Goal: Check status: Check status

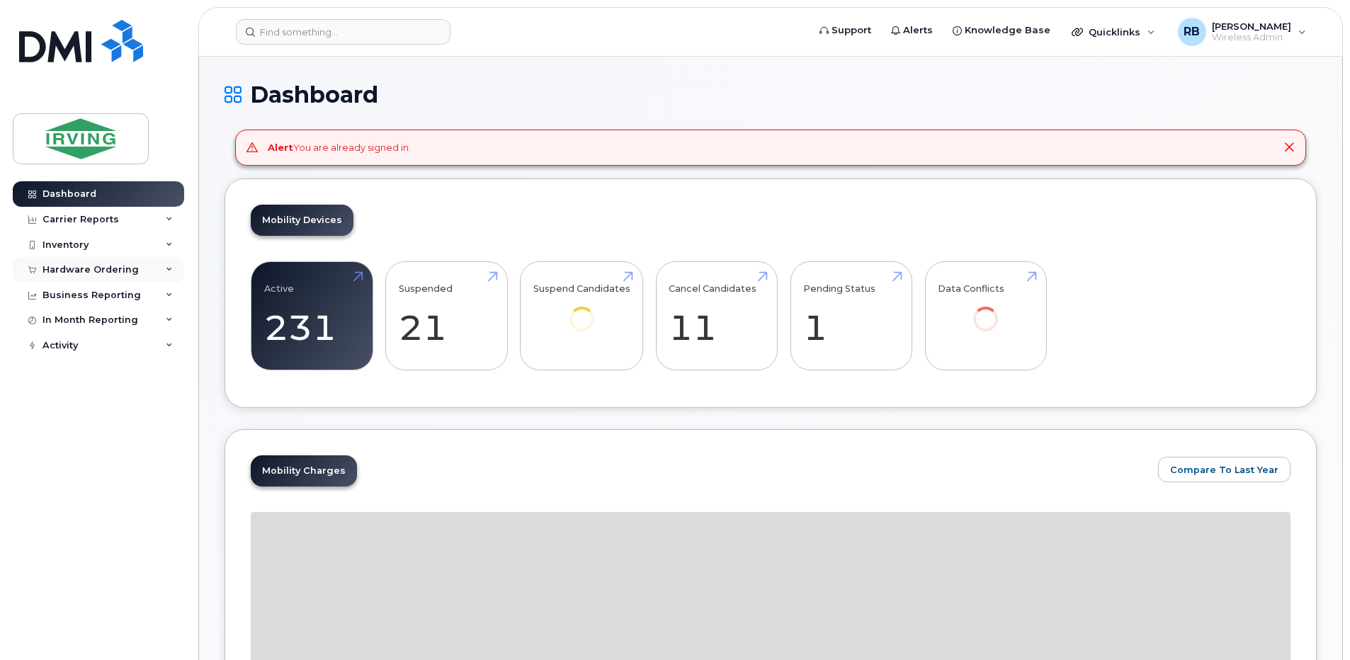
click at [119, 270] on div "Hardware Ordering" at bounding box center [90, 269] width 96 height 11
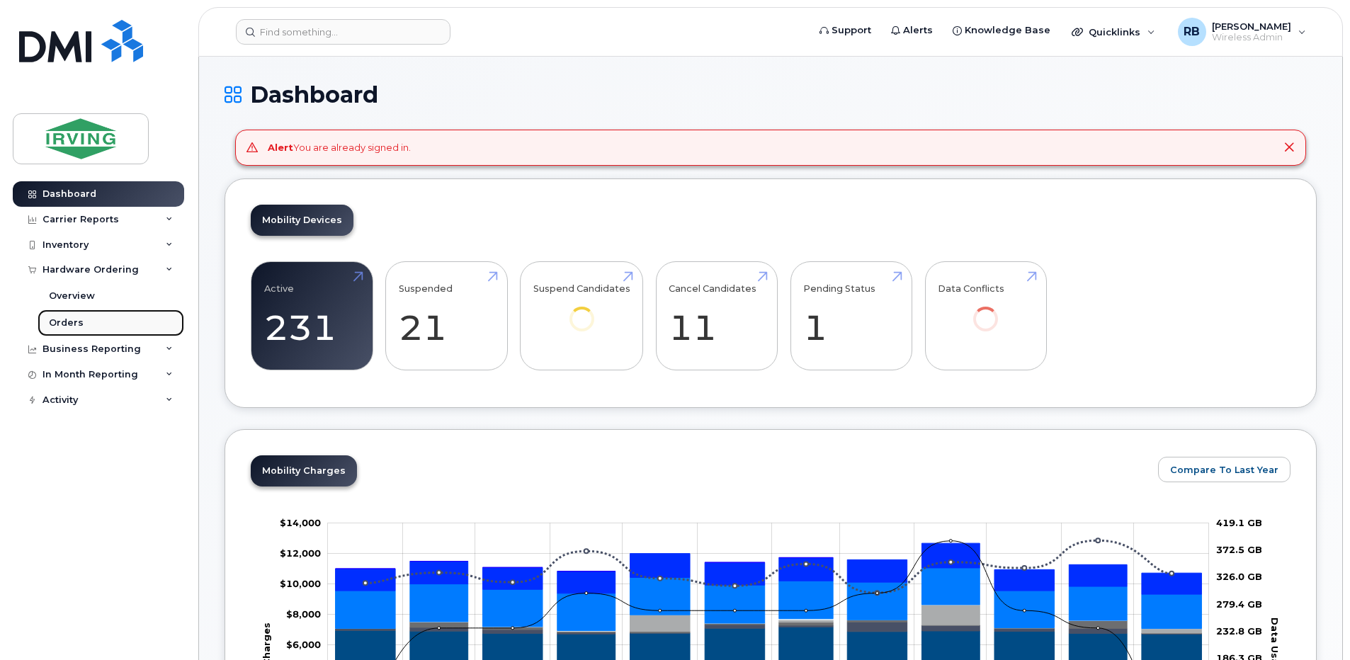
click at [80, 321] on div "Orders" at bounding box center [66, 323] width 35 height 13
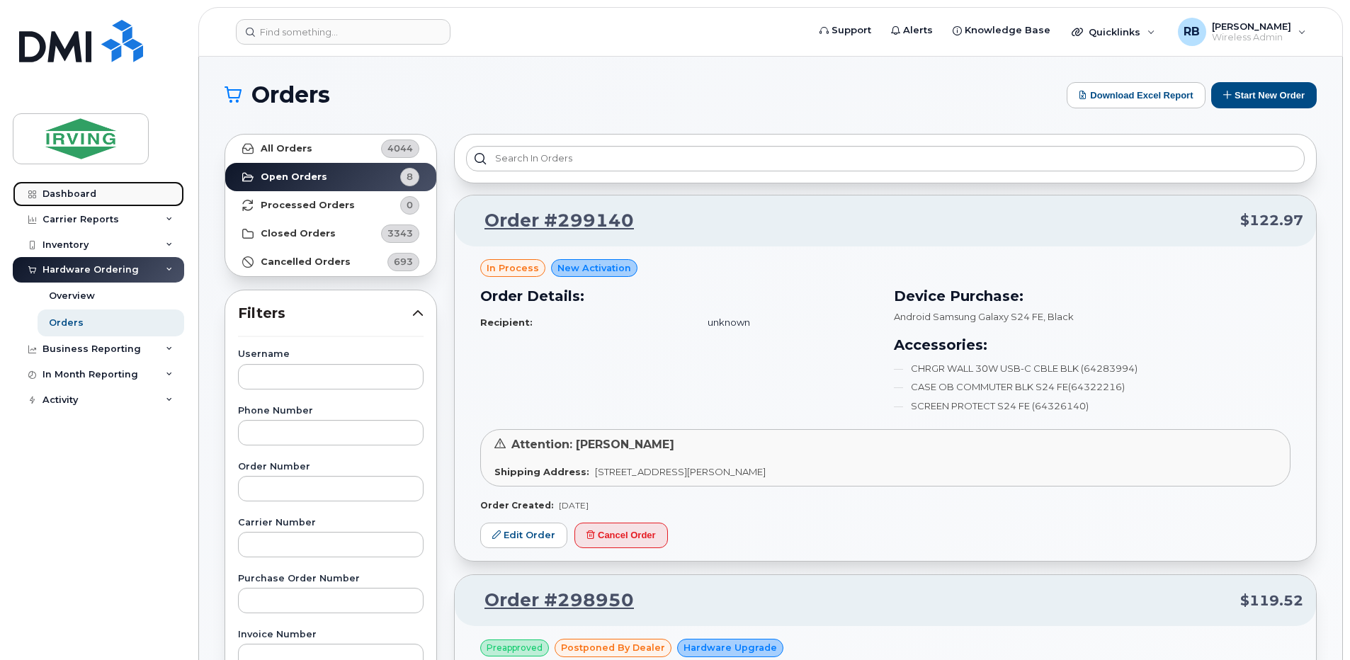
click at [68, 192] on div "Dashboard" at bounding box center [69, 193] width 54 height 11
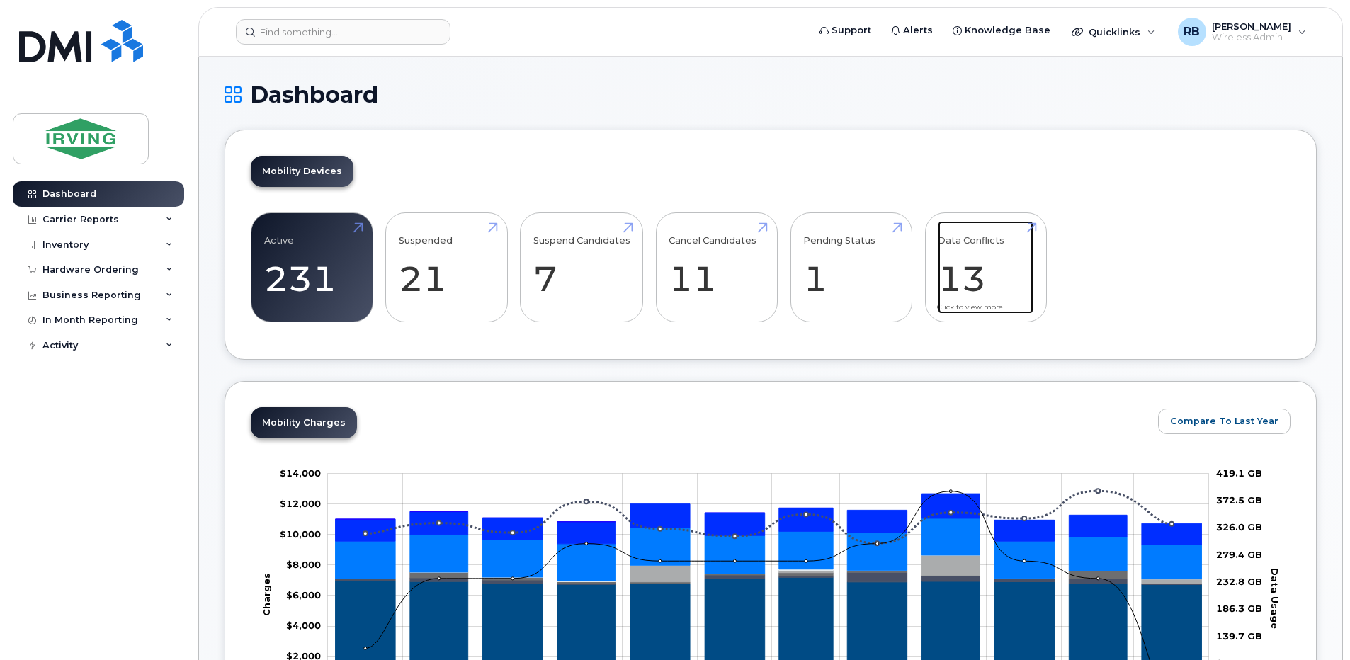
click at [957, 295] on link "Data Conflicts 13" at bounding box center [986, 267] width 96 height 93
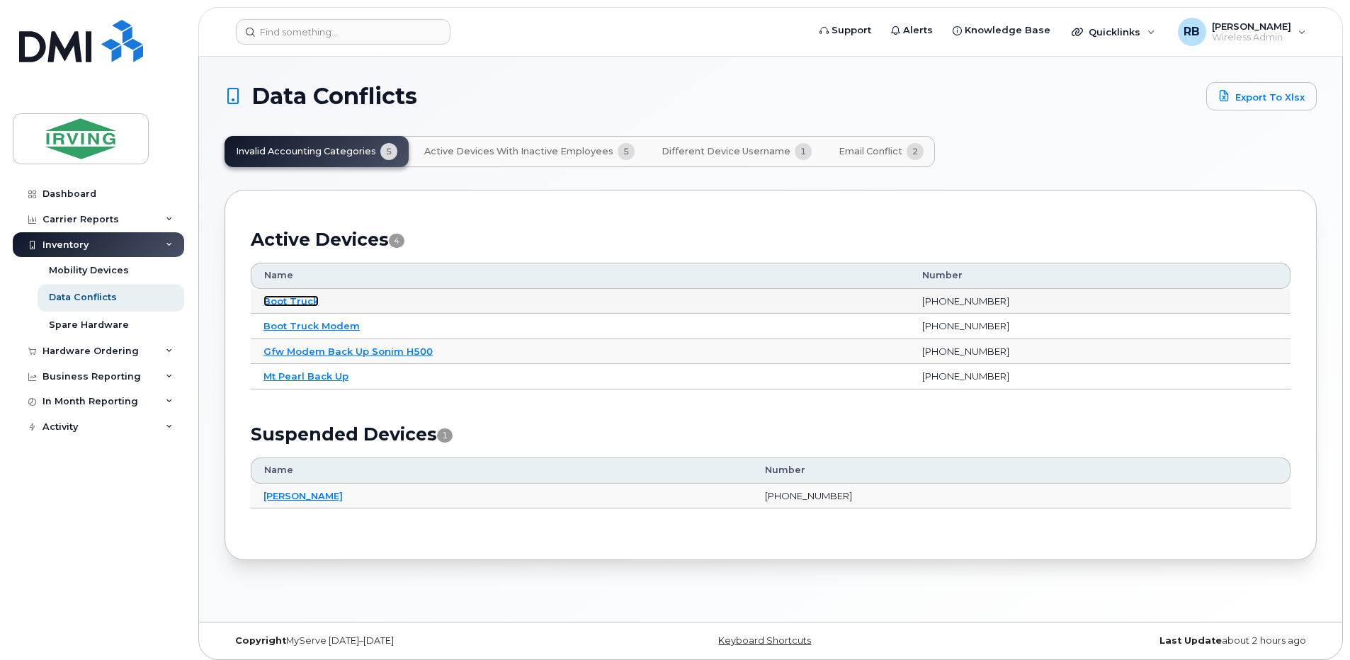
click at [285, 302] on link "Boot Truck" at bounding box center [290, 300] width 55 height 11
click at [707, 149] on span "Different Device Username" at bounding box center [725, 151] width 129 height 11
click at [448, 158] on button "Active Devices with Inactive Employees 5" at bounding box center [529, 151] width 233 height 31
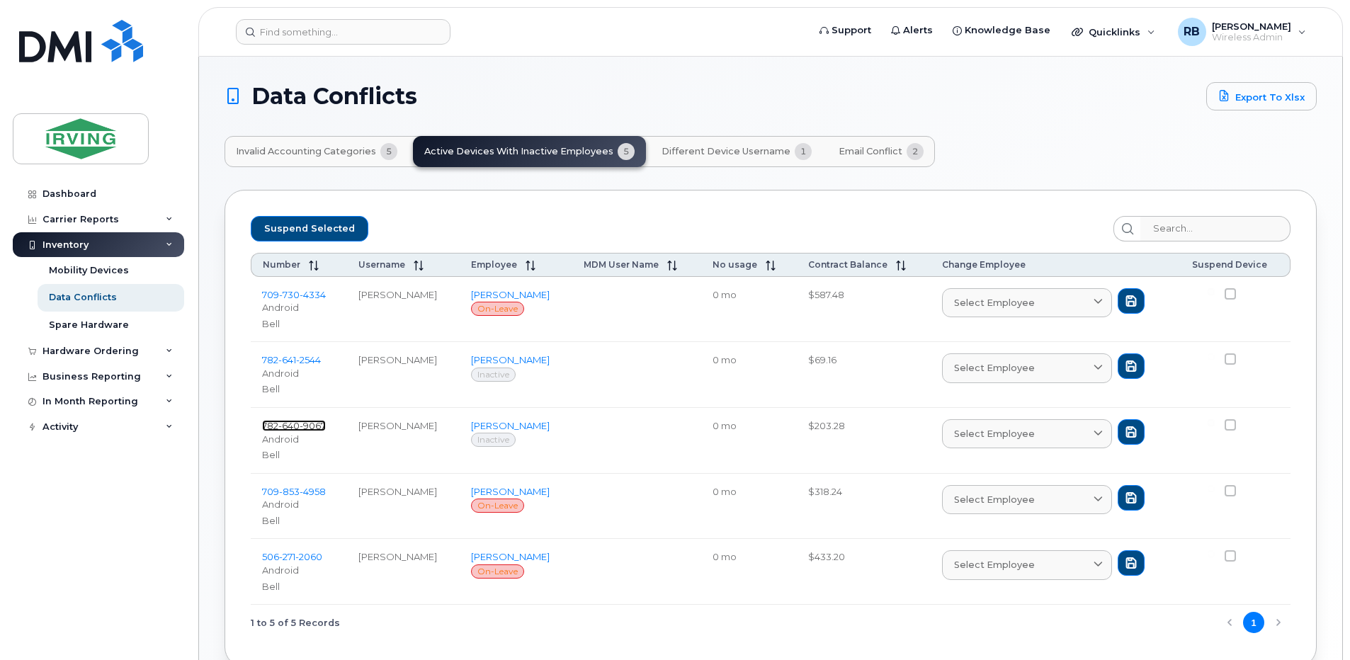
click at [314, 429] on span "9067" at bounding box center [313, 425] width 26 height 11
click at [263, 154] on span "Invalid Accounting Categories" at bounding box center [306, 151] width 140 height 11
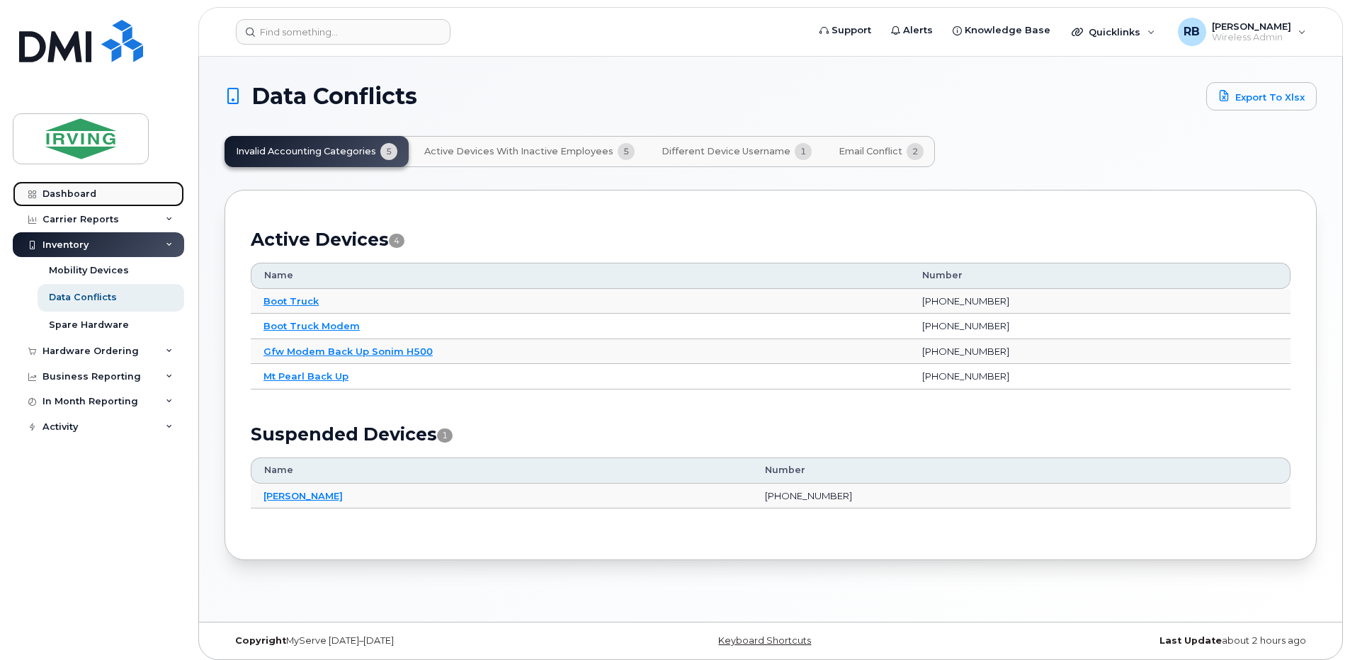
click at [66, 193] on div "Dashboard" at bounding box center [69, 193] width 54 height 11
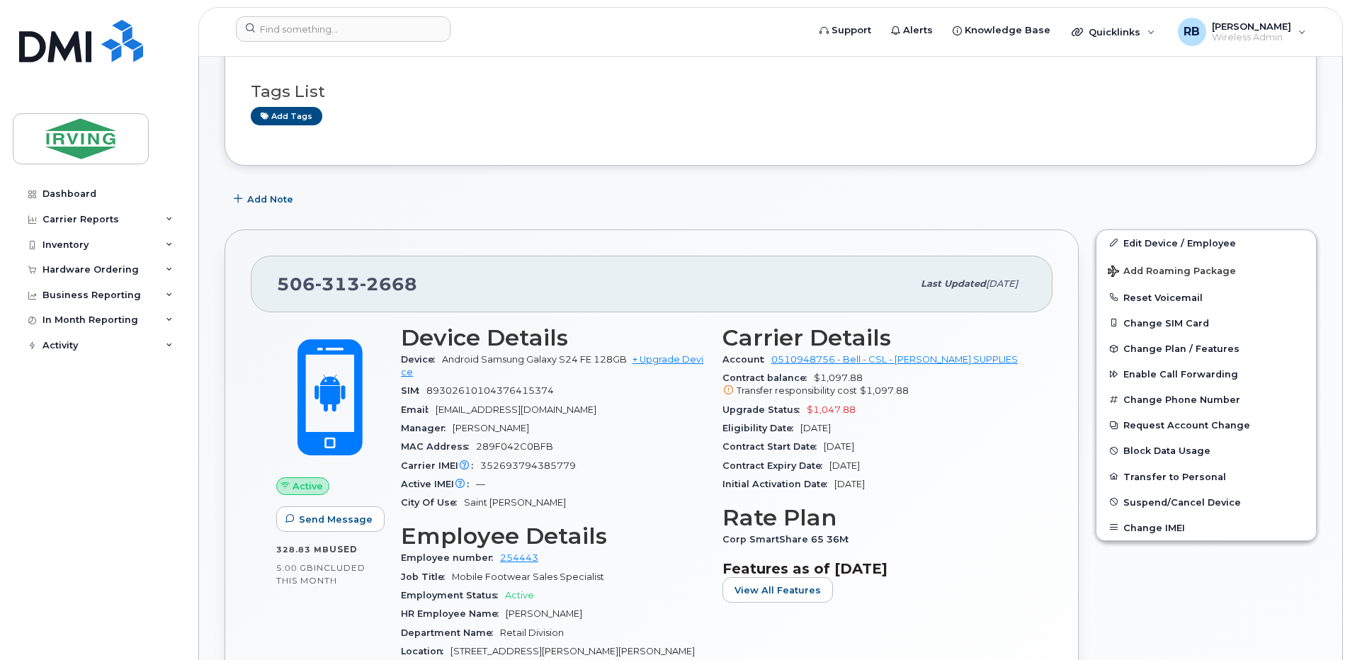
scroll to position [189, 0]
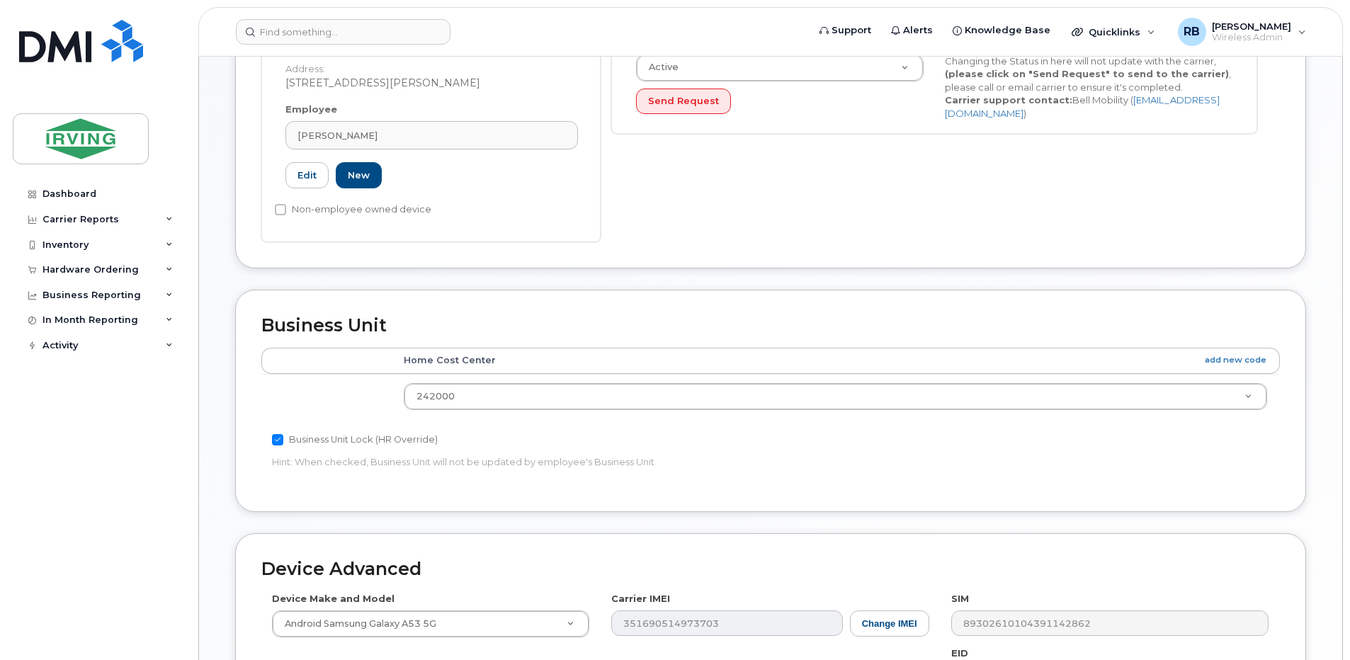
scroll to position [387, 0]
drag, startPoint x: 232, startPoint y: 284, endPoint x: 203, endPoint y: 262, distance: 35.8
click at [203, 262] on div "Edit Device Device General Craig Michie Account Manager - Food Service Employee…" at bounding box center [770, 291] width 1143 height 1242
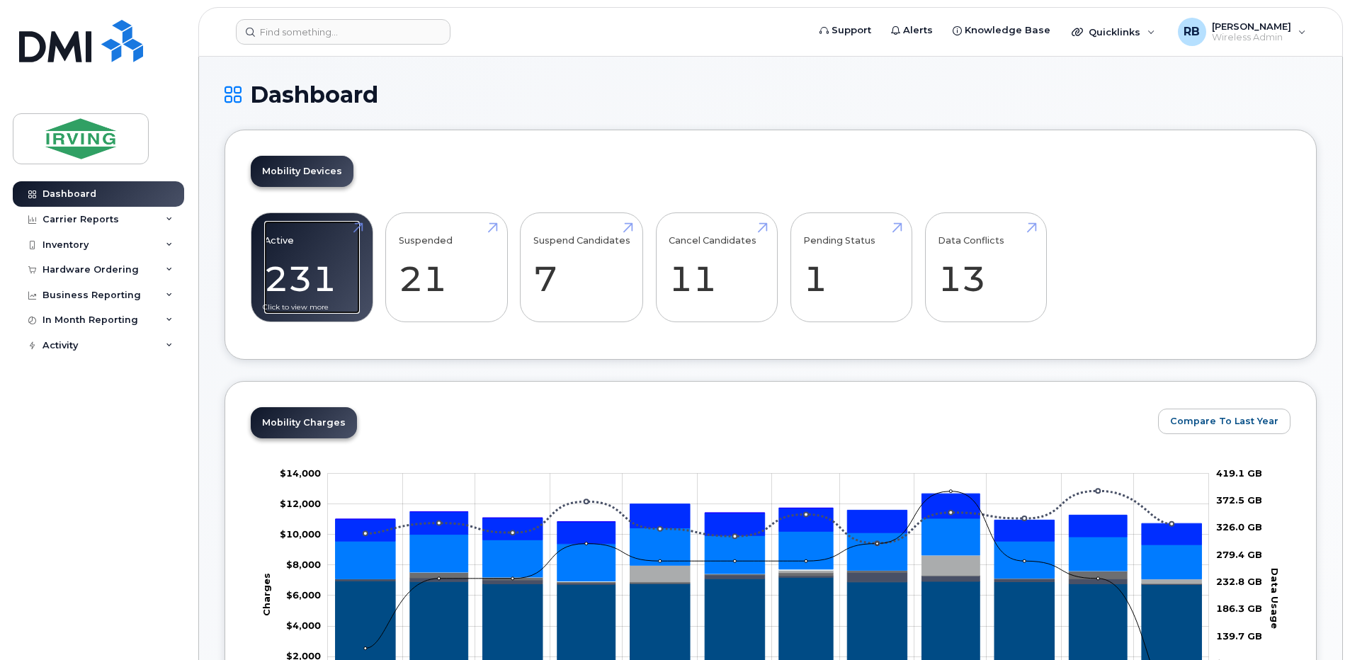
click at [297, 268] on link "Active 231 -97%" at bounding box center [312, 267] width 96 height 93
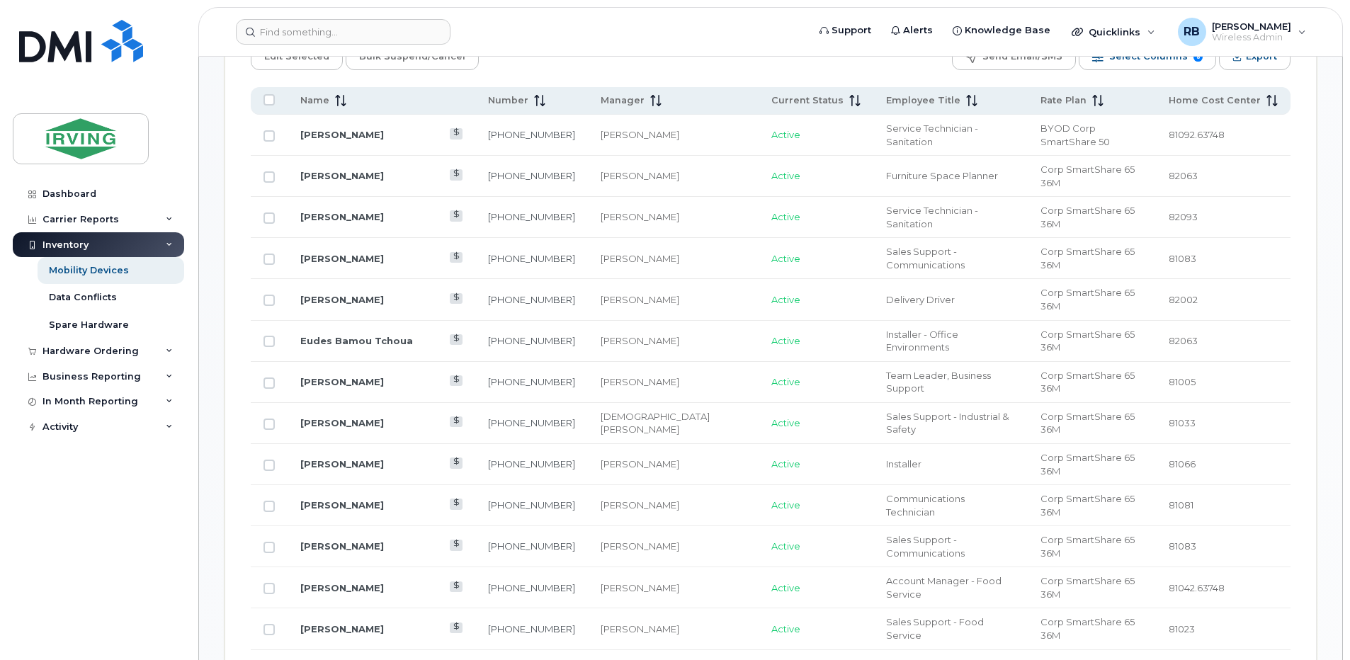
scroll to position [756, 0]
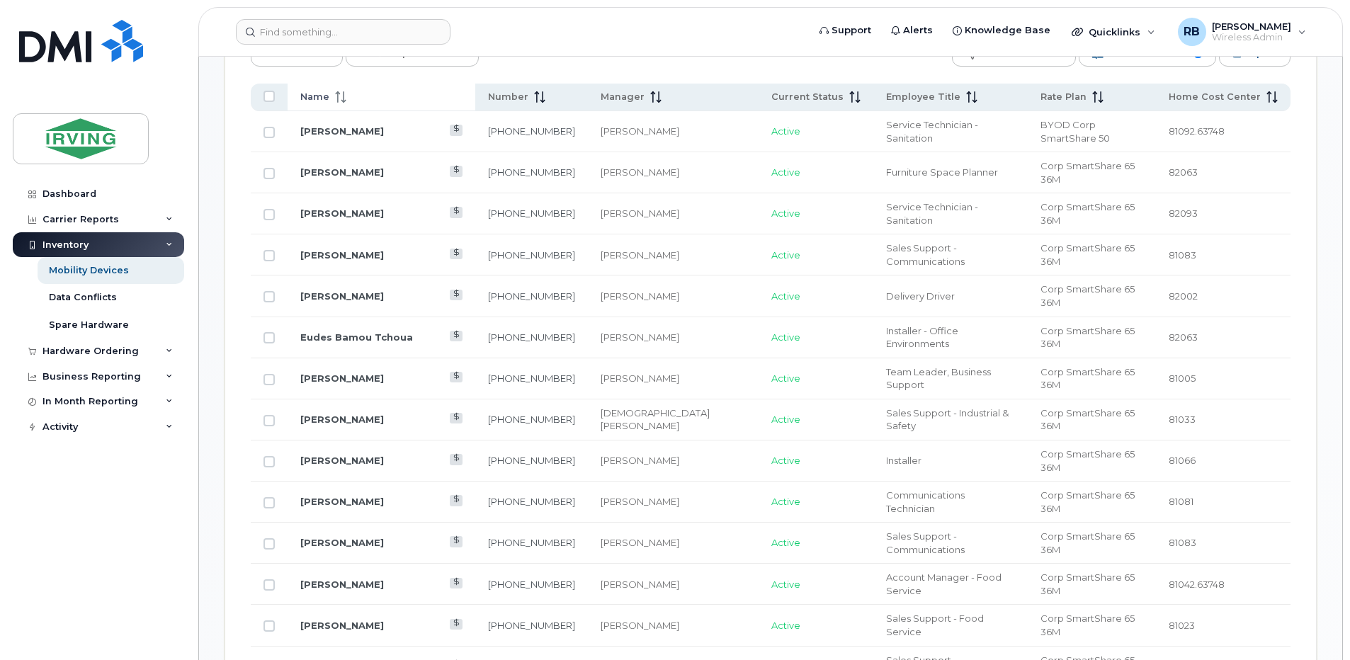
click at [343, 94] on icon at bounding box center [343, 96] width 1 height 11
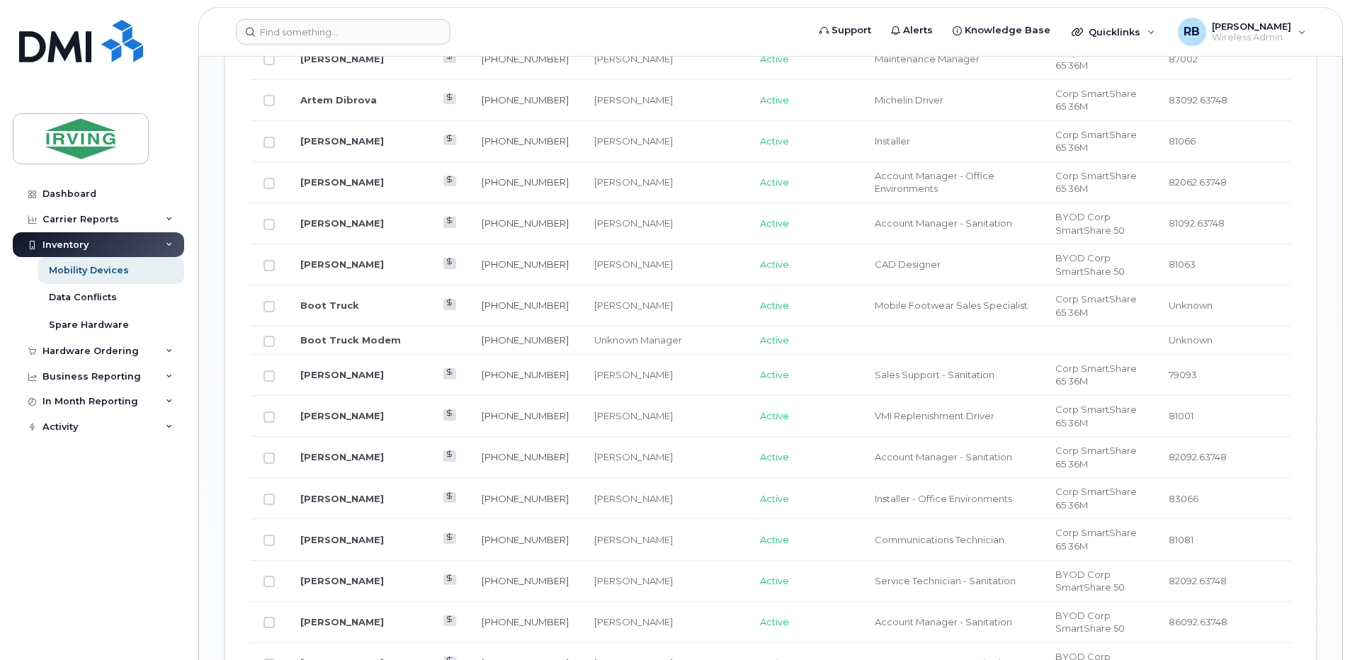
scroll to position [1416, 0]
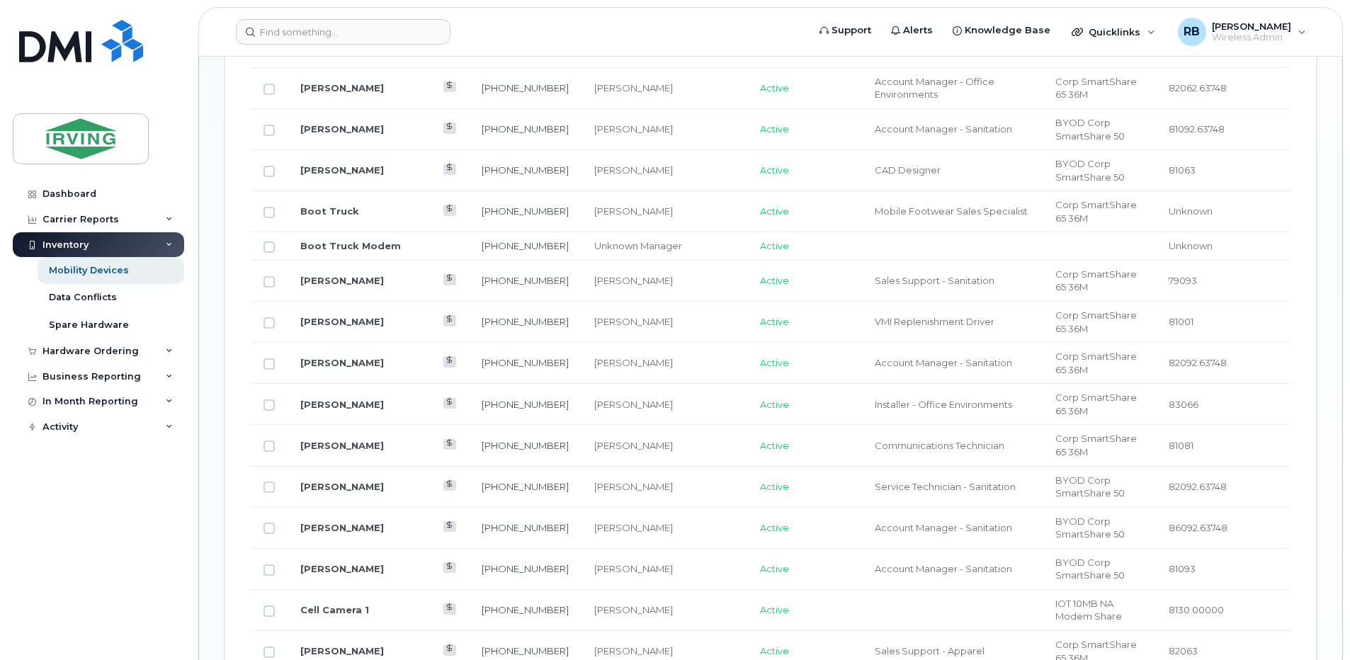
drag, startPoint x: 656, startPoint y: 269, endPoint x: 206, endPoint y: 389, distance: 465.5
click at [205, 391] on div "Mobility Devices Devices Save Report Import from CSV Export to CSV Add Device F…" at bounding box center [770, 109] width 1143 height 2939
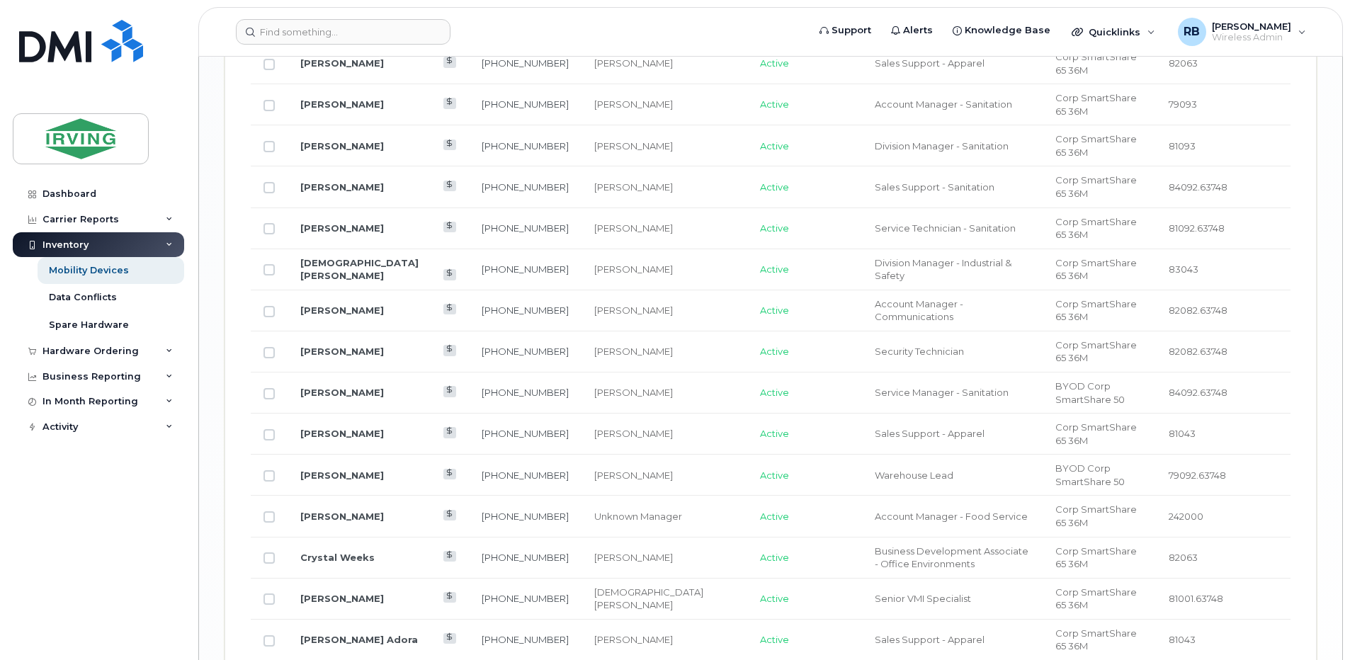
scroll to position [2011, 0]
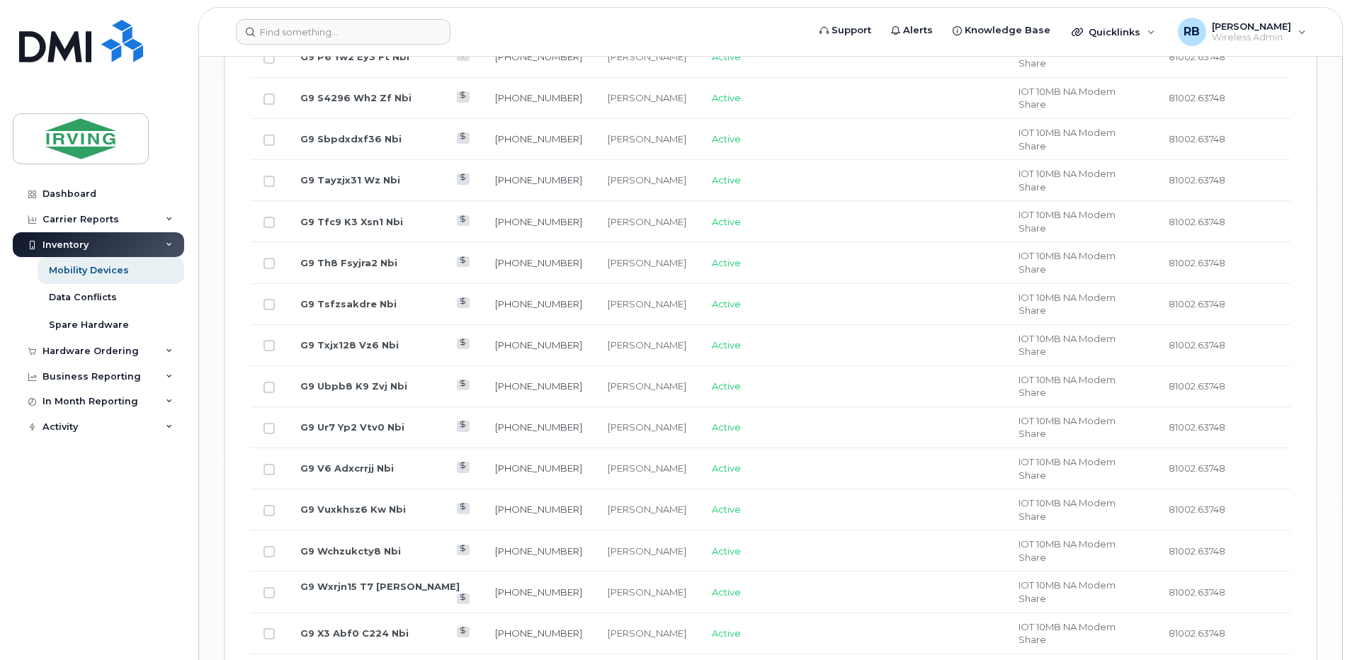
scroll to position [1738, 0]
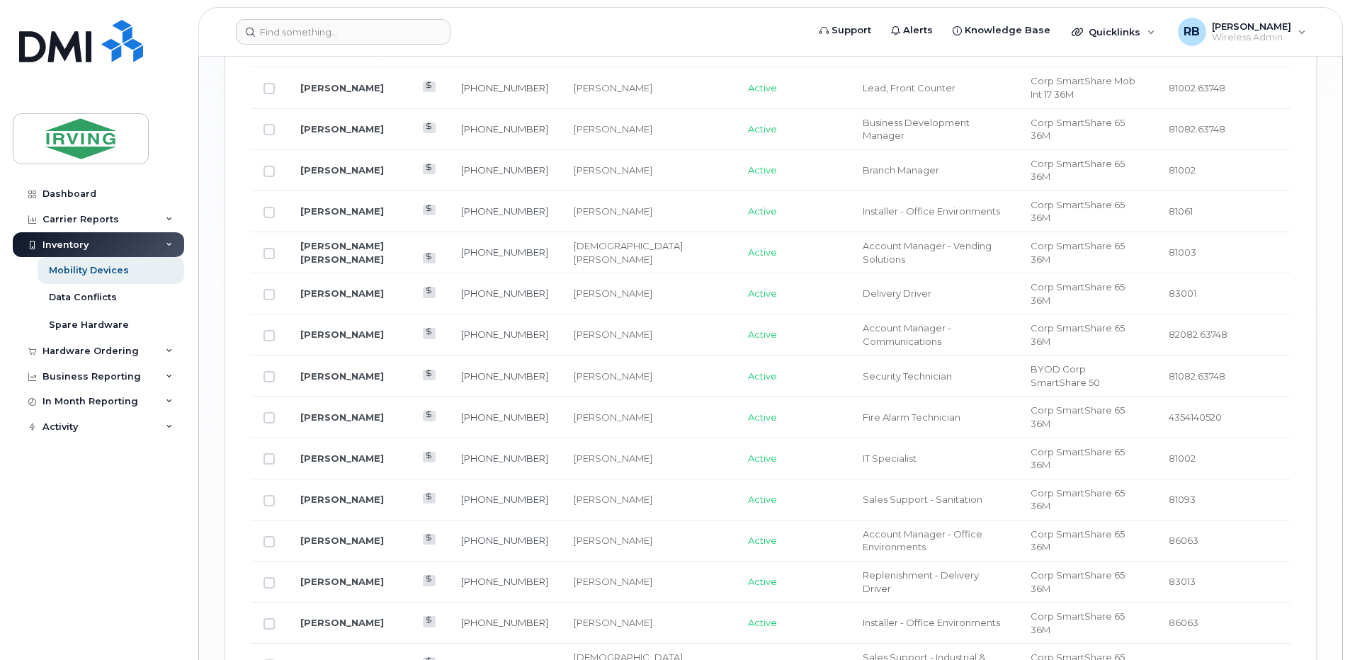
scroll to position [1987, 0]
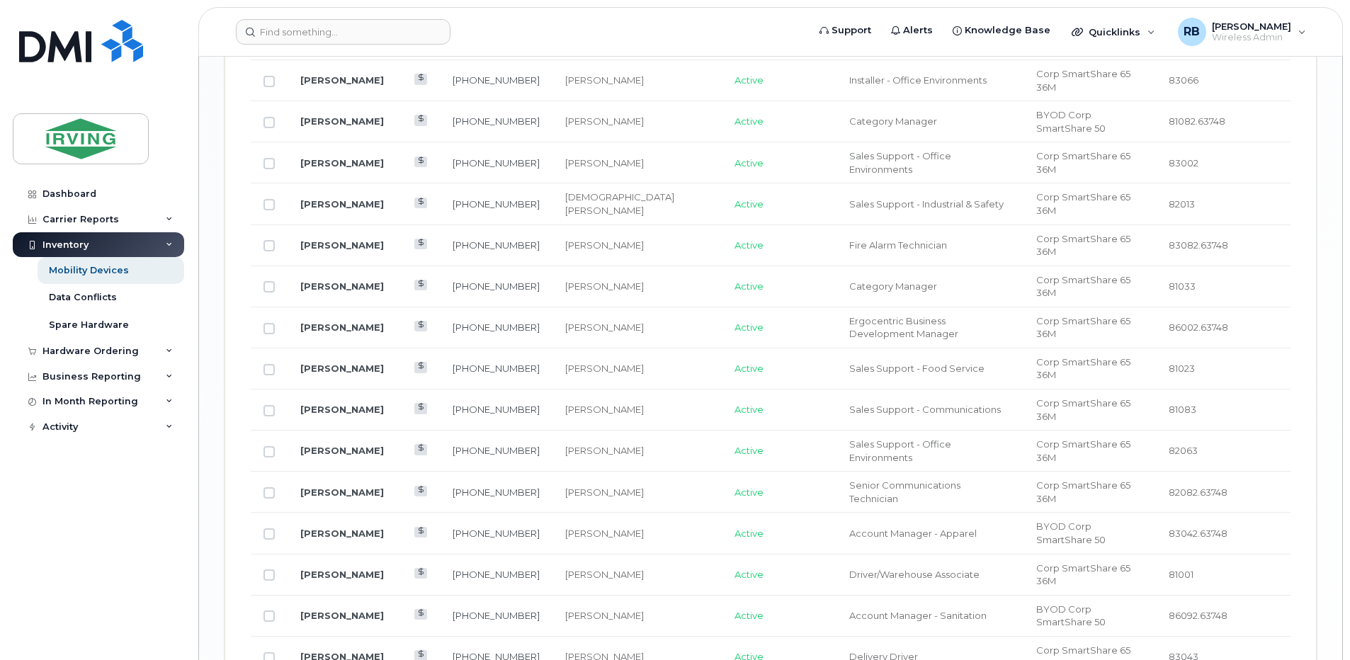
scroll to position [1880, 0]
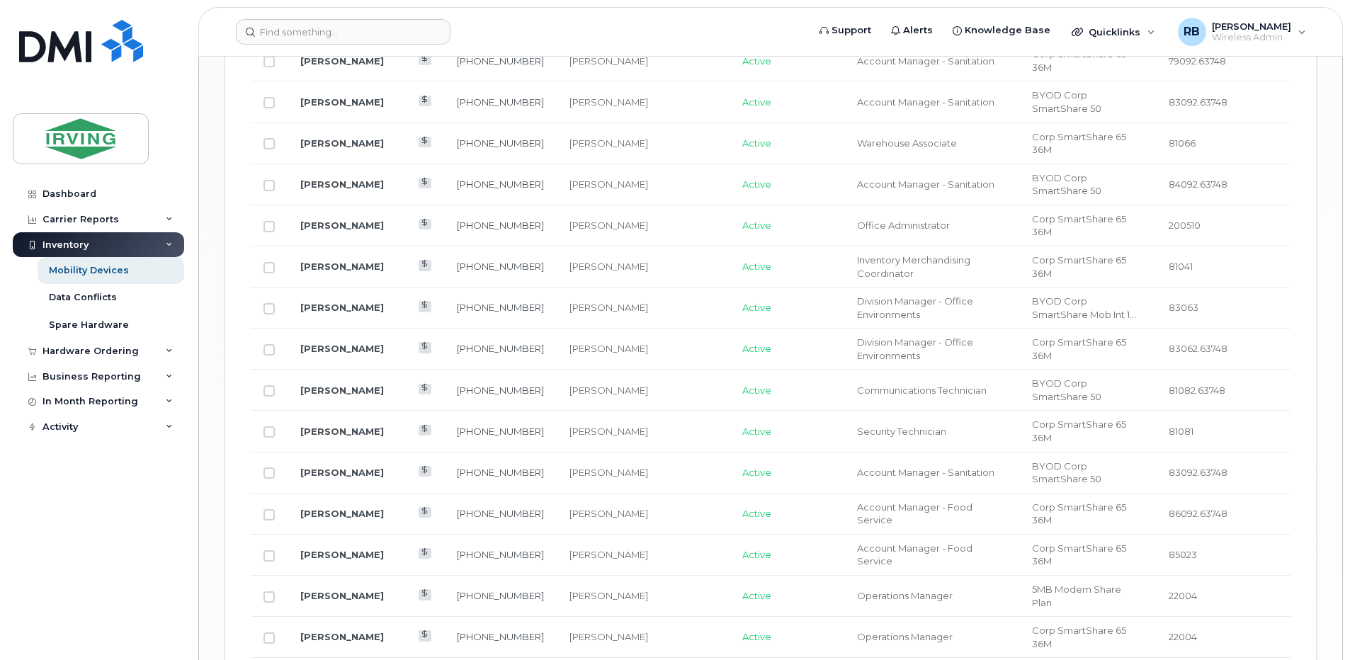
scroll to position [1308, 0]
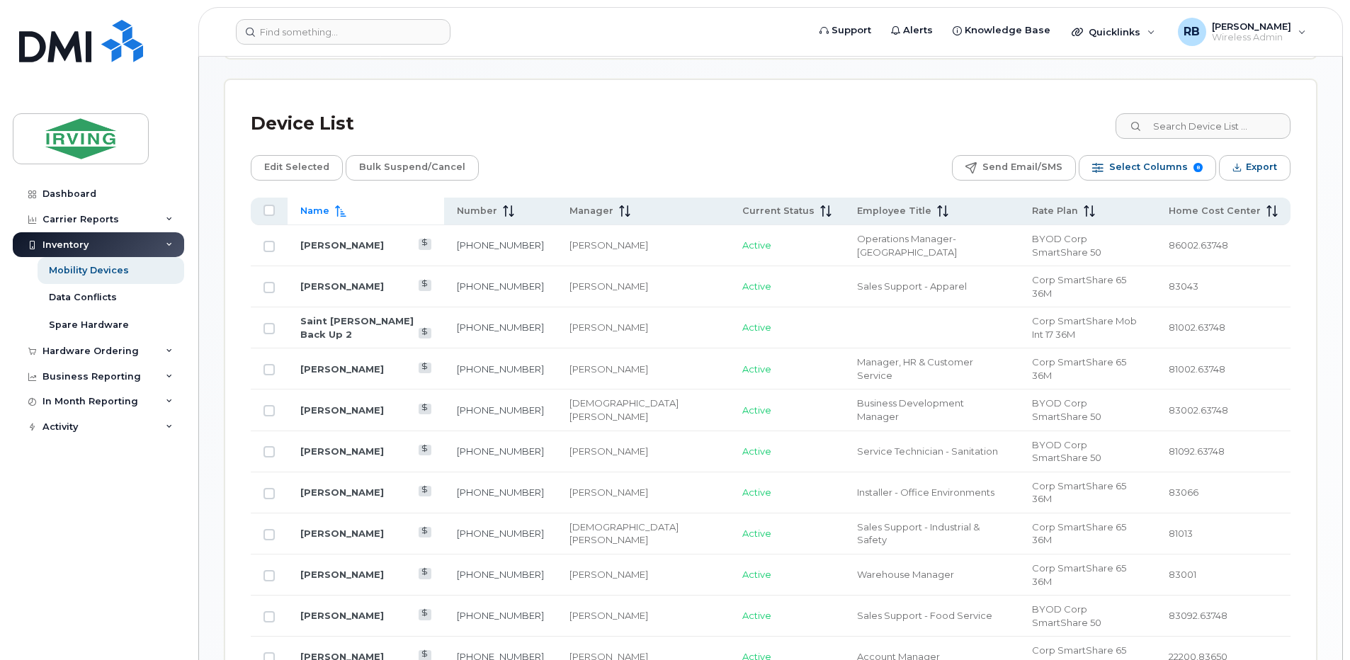
scroll to position [647, 0]
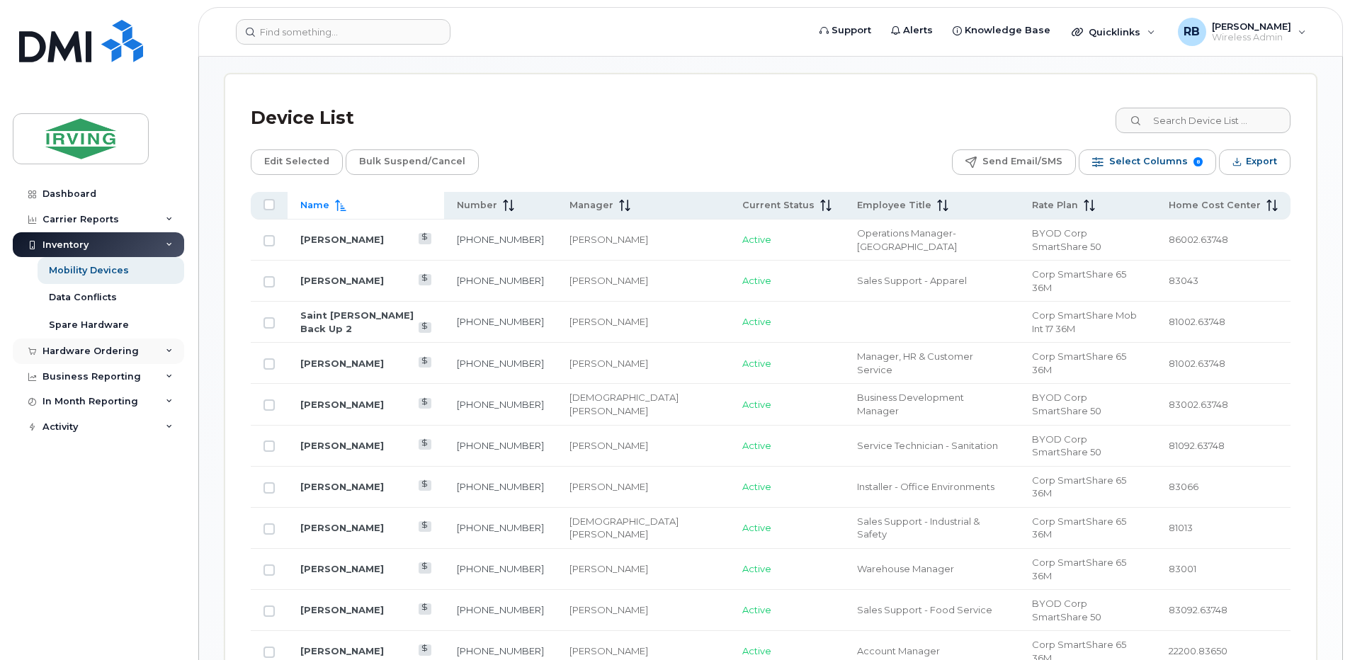
click at [89, 343] on div "Hardware Ordering" at bounding box center [98, 350] width 171 height 25
click at [72, 406] on div "Orders" at bounding box center [66, 404] width 35 height 13
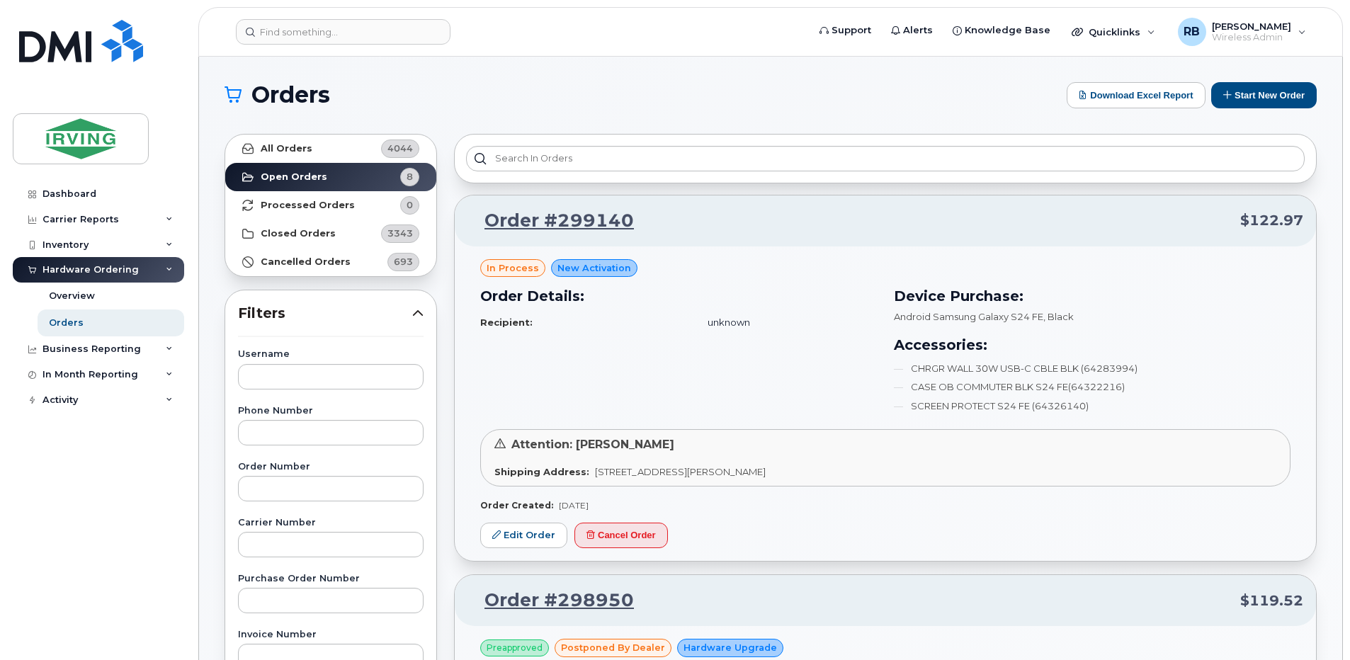
click at [292, 605] on input "text" at bounding box center [331, 600] width 186 height 25
type input "164346"
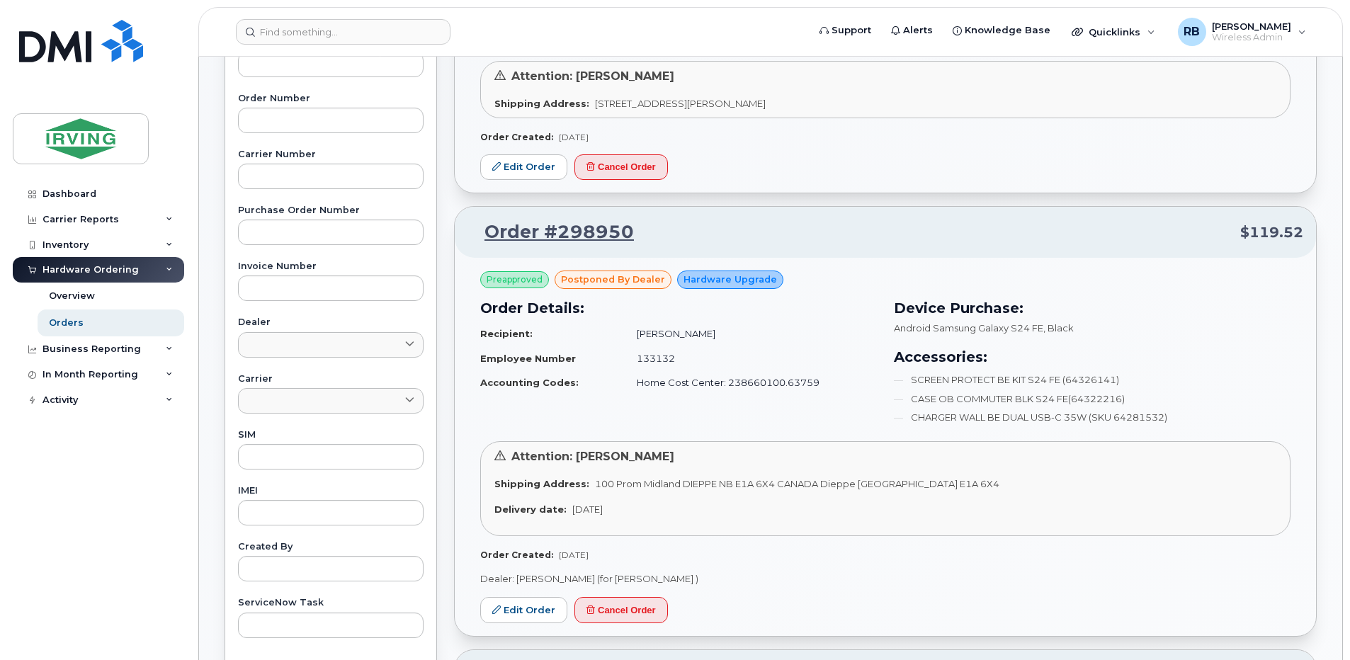
scroll to position [377, 0]
